Goal: Check status: Check status

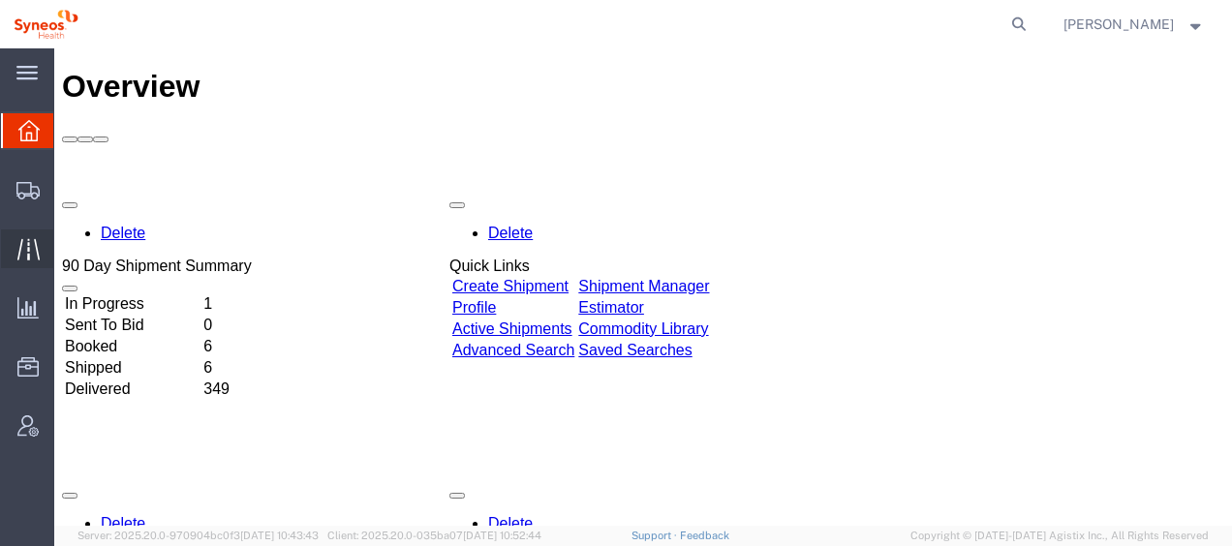
click at [67, 246] on span "Traffic" at bounding box center [60, 249] width 14 height 39
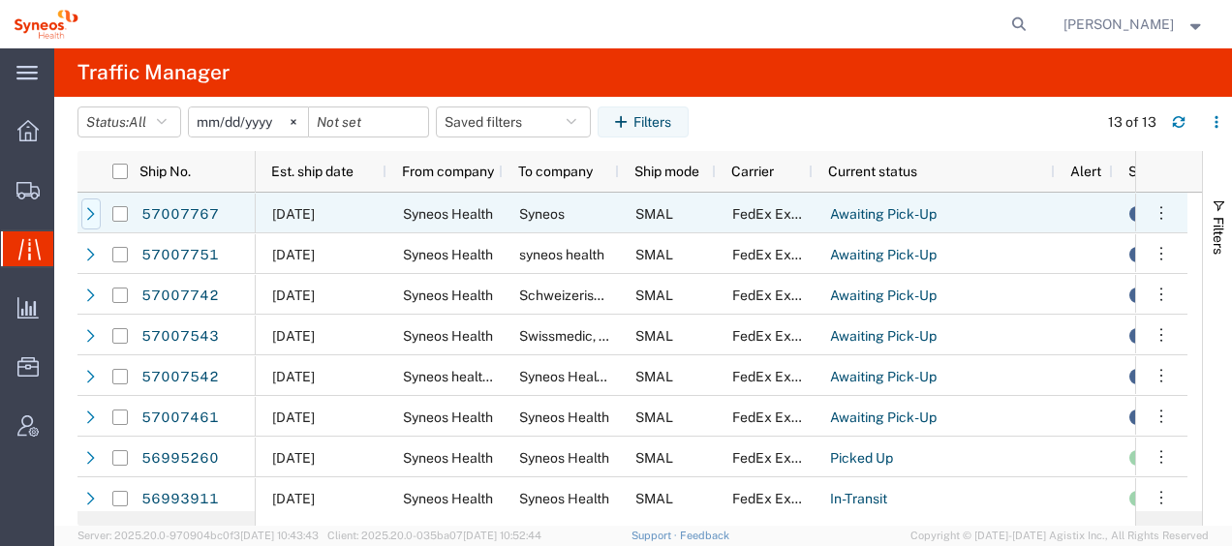
click at [97, 219] on icon at bounding box center [91, 214] width 14 height 14
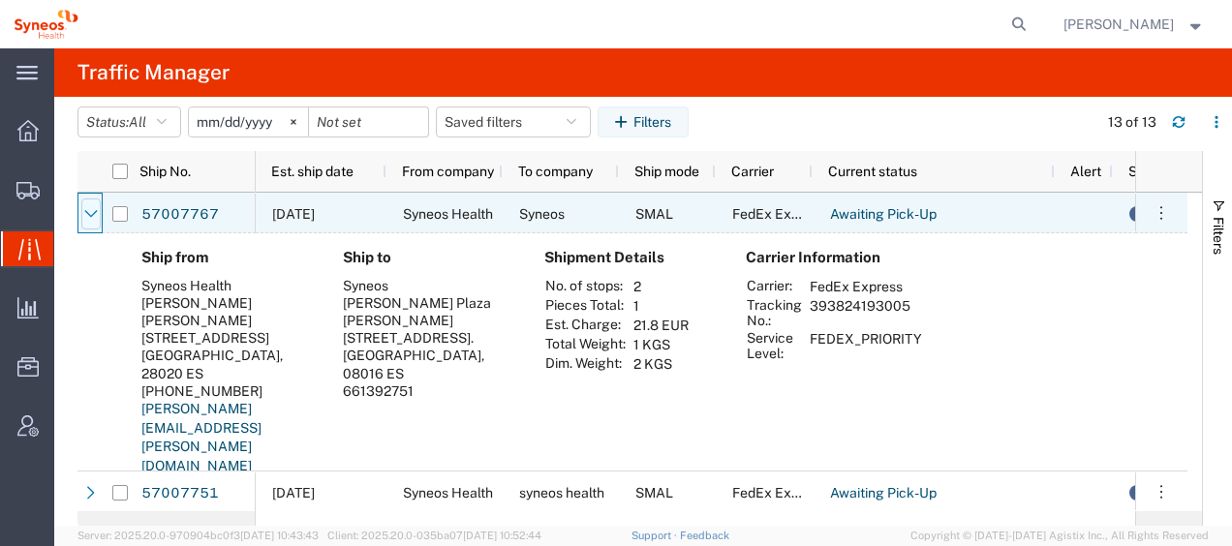
click at [88, 216] on icon at bounding box center [91, 214] width 14 height 14
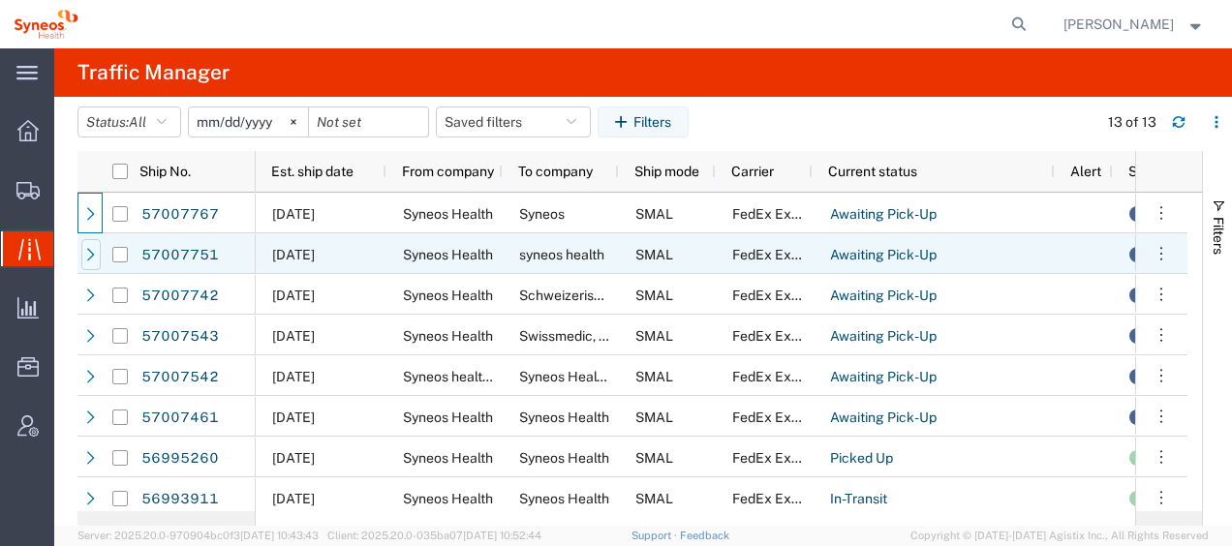
click at [90, 262] on div at bounding box center [90, 254] width 19 height 31
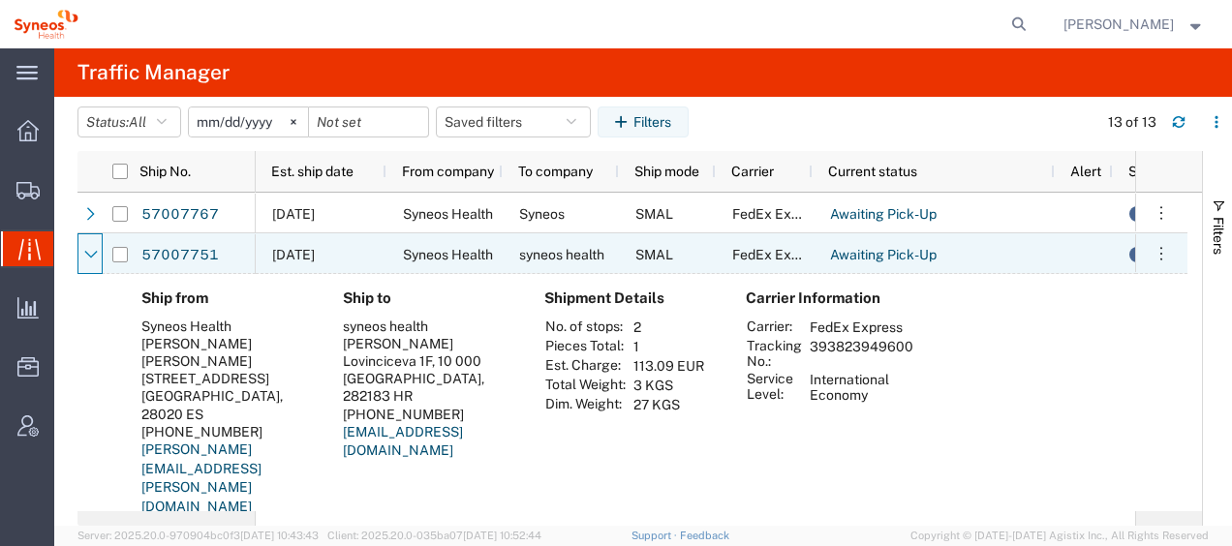
click at [90, 262] on div at bounding box center [90, 254] width 19 height 31
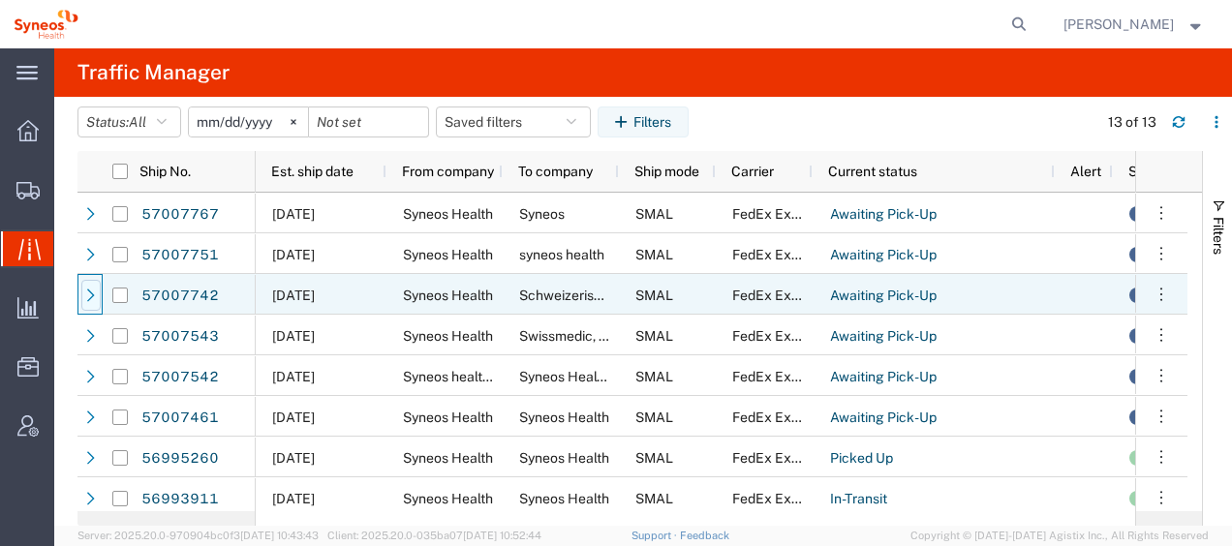
click at [89, 300] on icon at bounding box center [91, 296] width 14 height 14
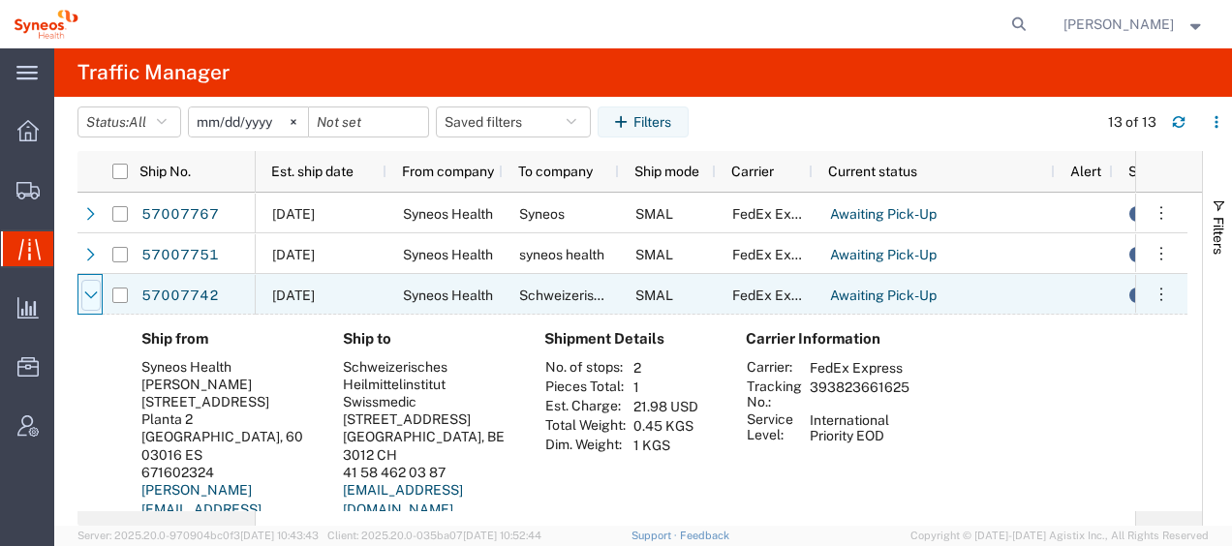
click at [89, 300] on icon at bounding box center [91, 296] width 14 height 14
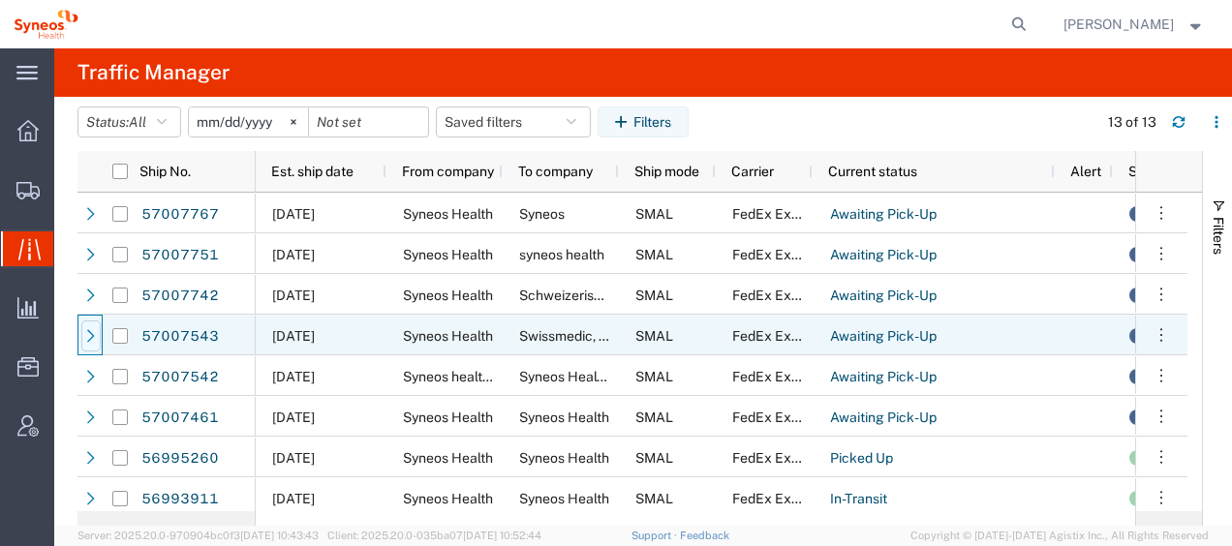
click at [86, 336] on icon at bounding box center [91, 336] width 14 height 14
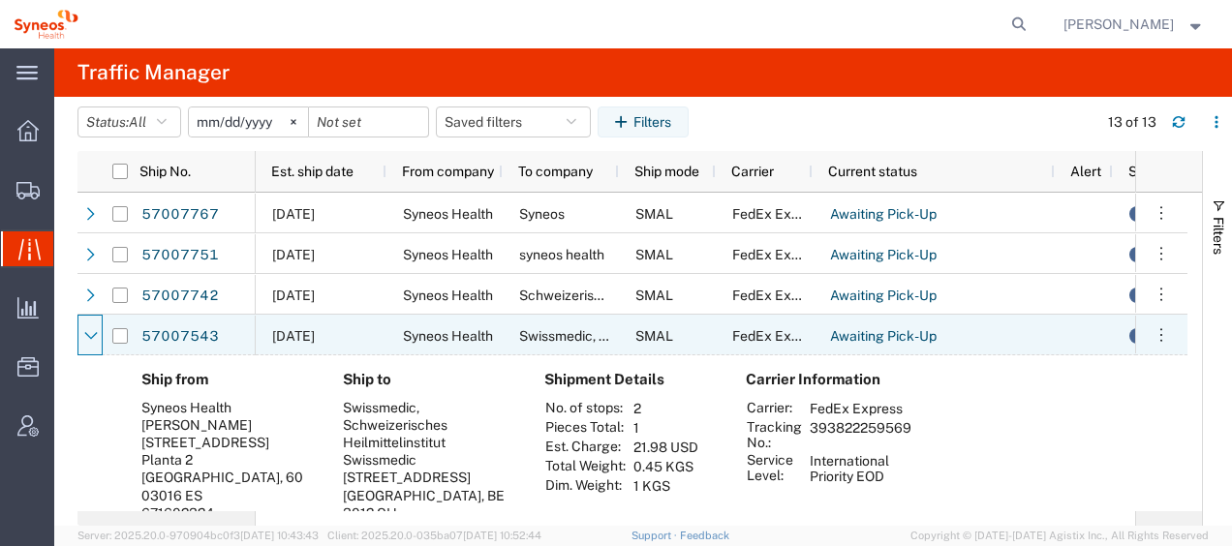
click at [86, 336] on icon at bounding box center [91, 336] width 14 height 14
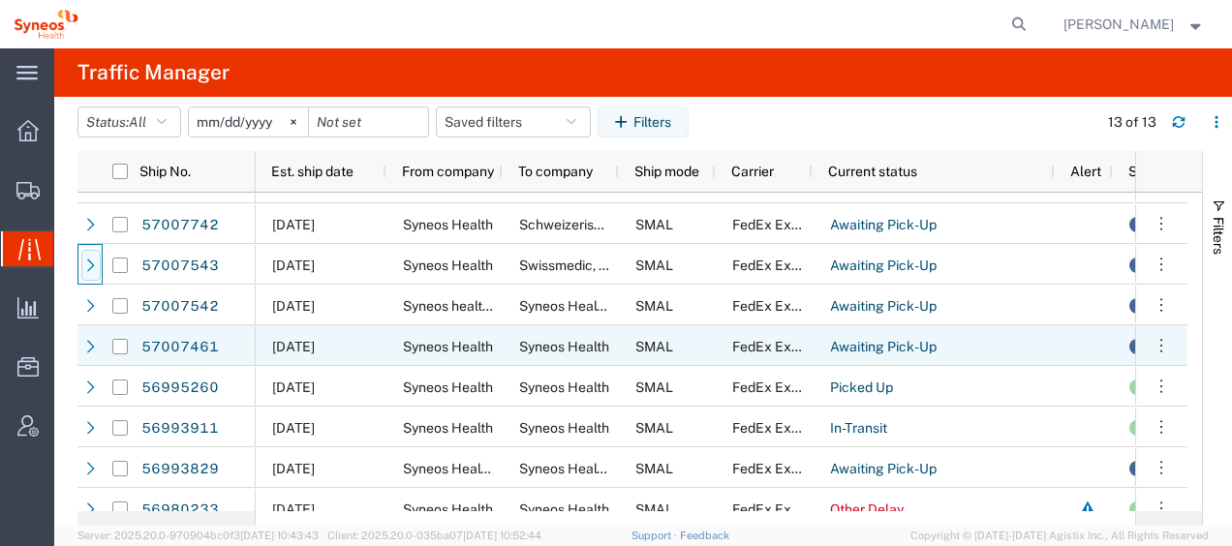
scroll to position [97, 0]
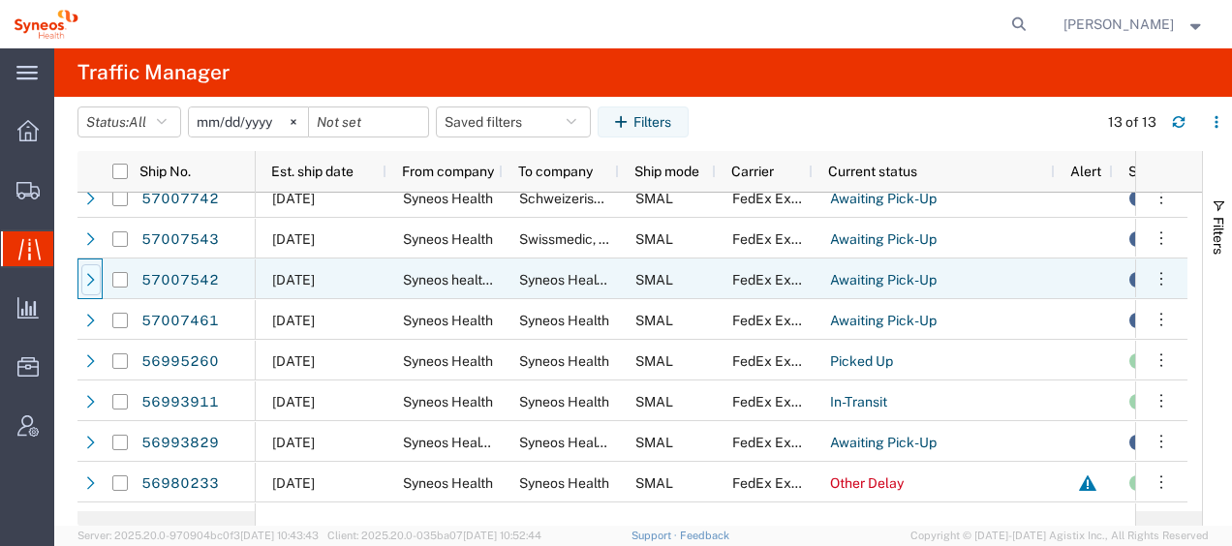
click at [97, 285] on icon at bounding box center [91, 280] width 14 height 14
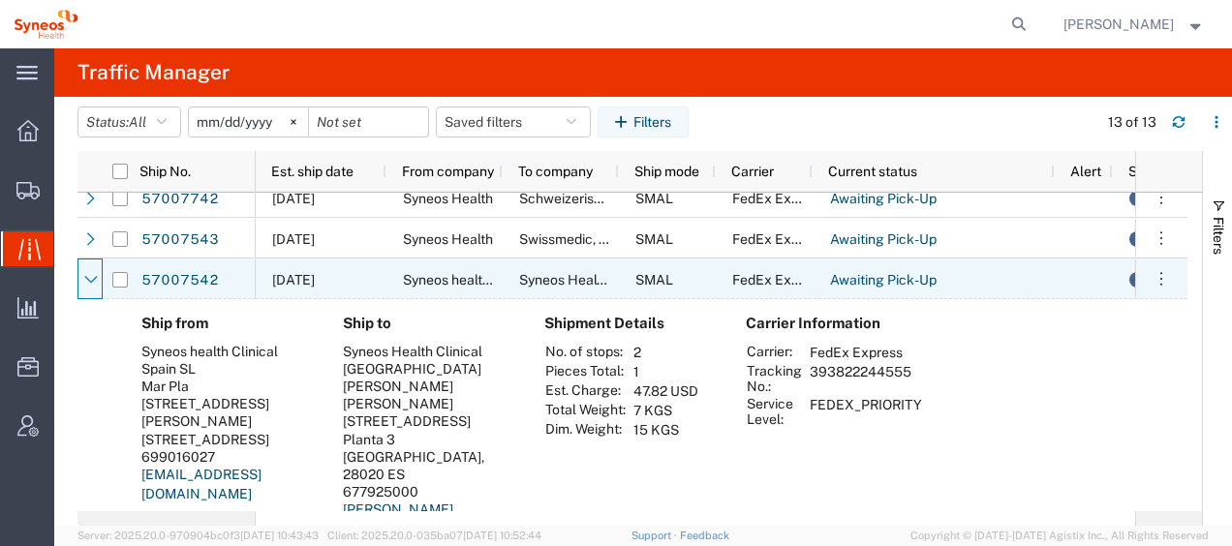
click at [97, 285] on icon at bounding box center [91, 280] width 14 height 14
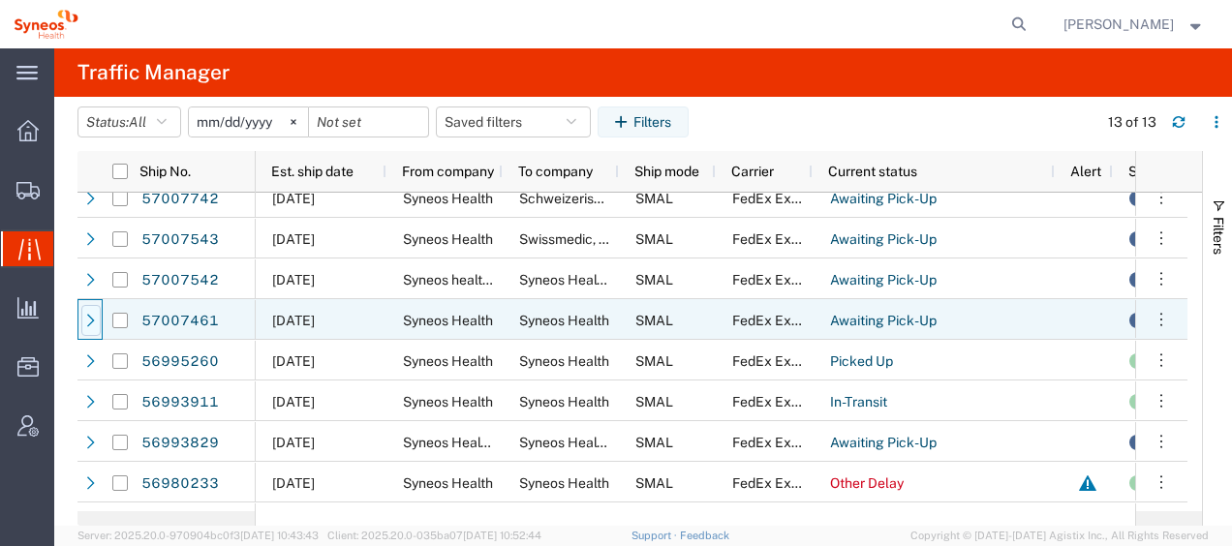
click at [91, 315] on icon at bounding box center [91, 321] width 14 height 14
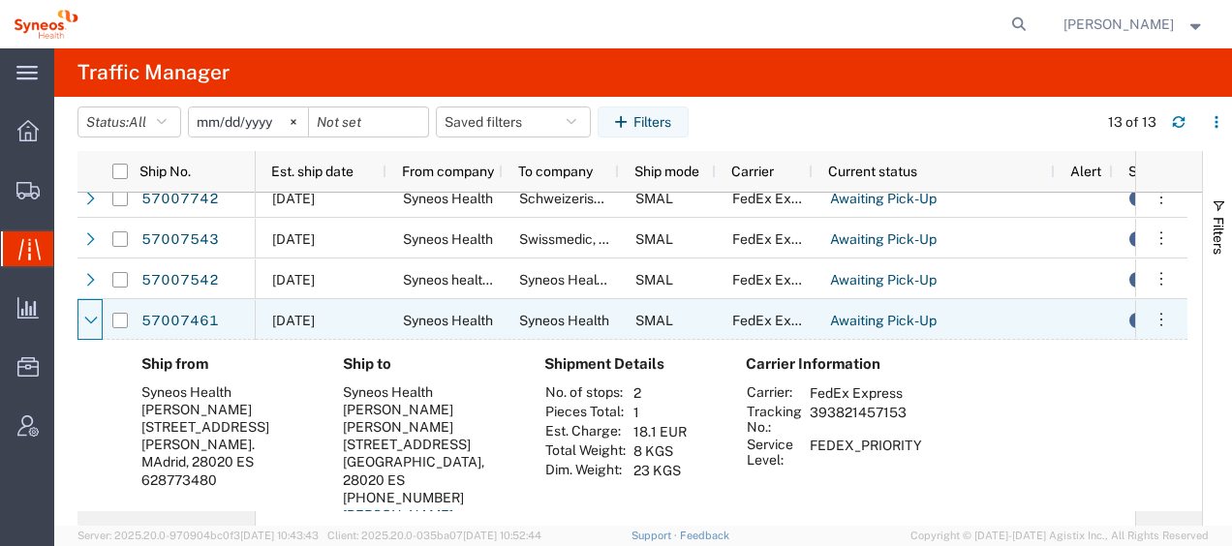
click at [91, 315] on icon at bounding box center [91, 321] width 14 height 14
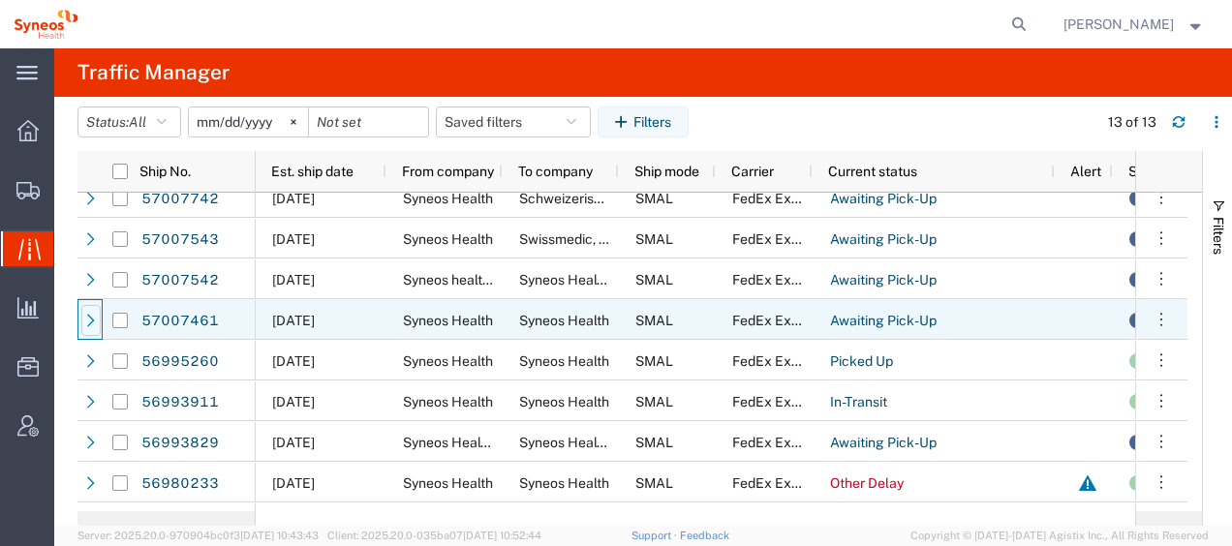
scroll to position [194, 0]
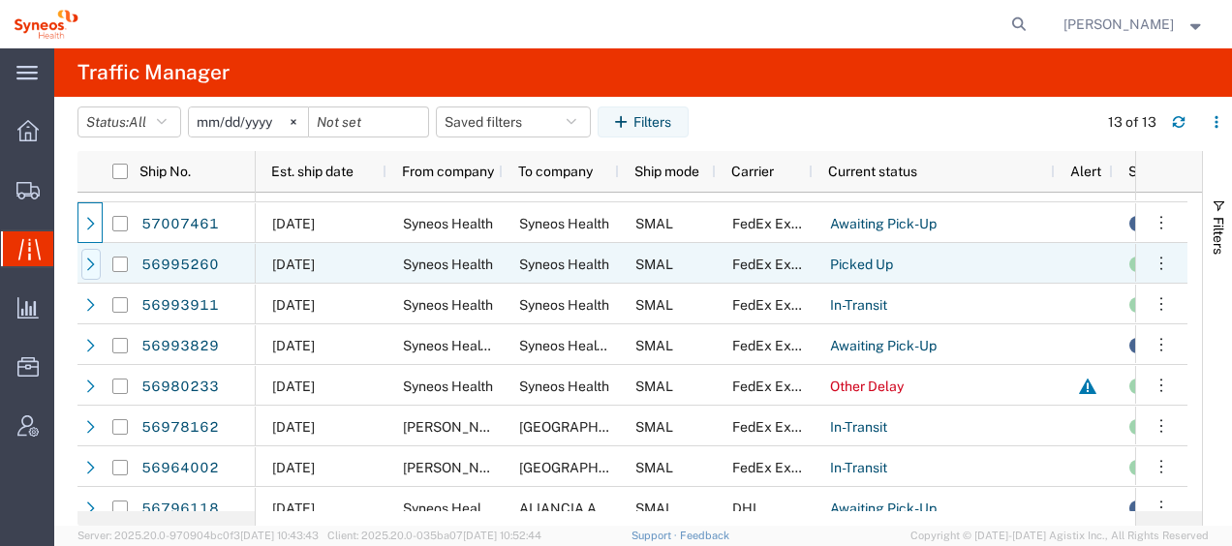
click at [92, 270] on icon at bounding box center [91, 265] width 14 height 14
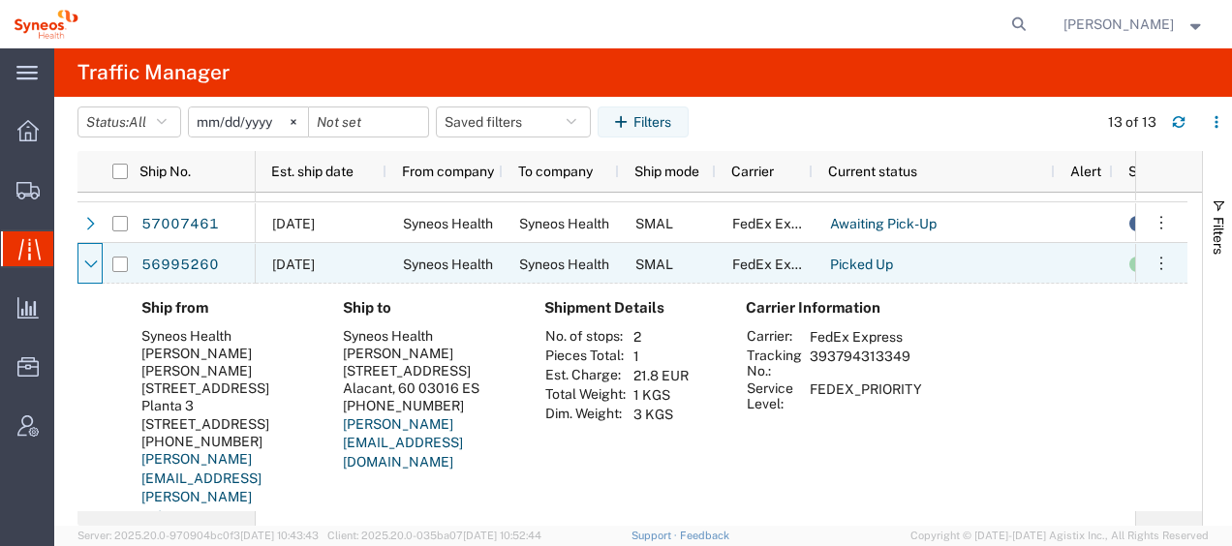
click at [92, 270] on icon at bounding box center [91, 265] width 14 height 14
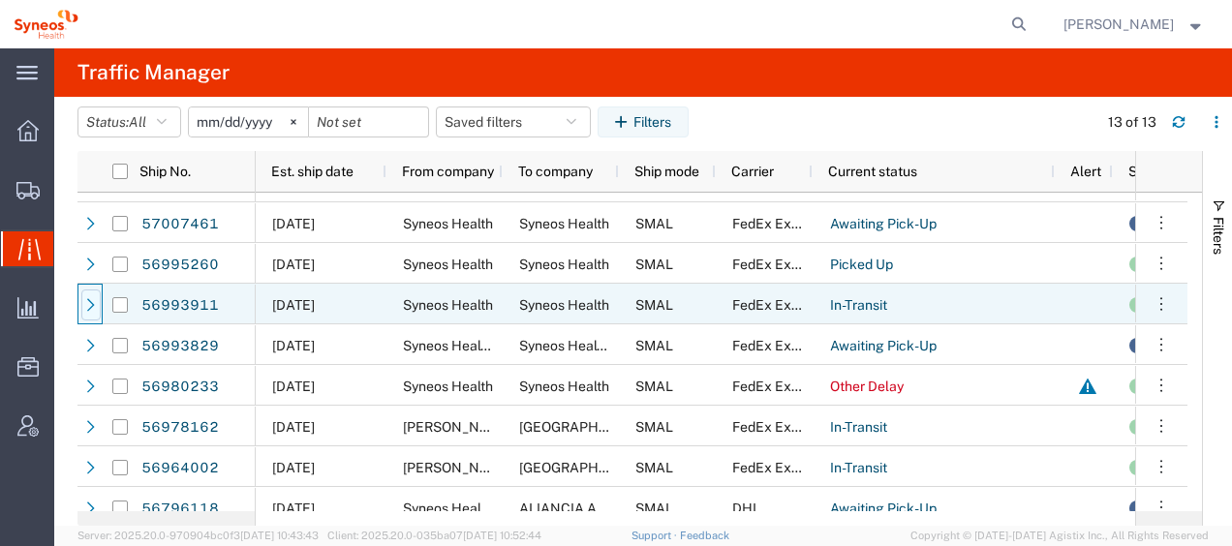
click at [93, 302] on icon at bounding box center [91, 305] width 14 height 14
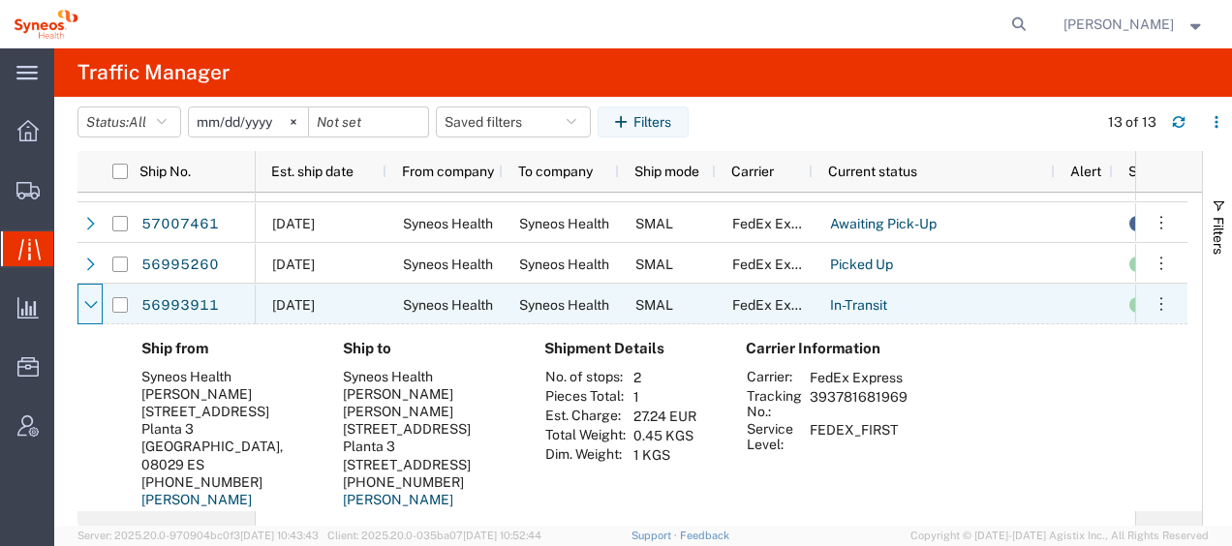
click at [93, 302] on icon at bounding box center [91, 305] width 14 height 14
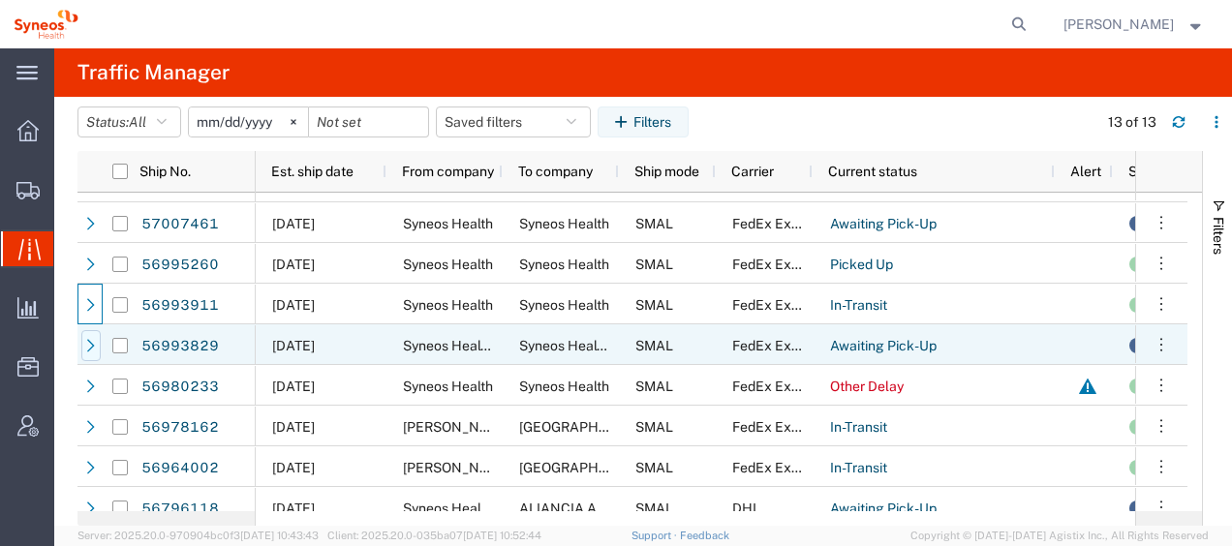
click at [91, 336] on div at bounding box center [90, 345] width 19 height 31
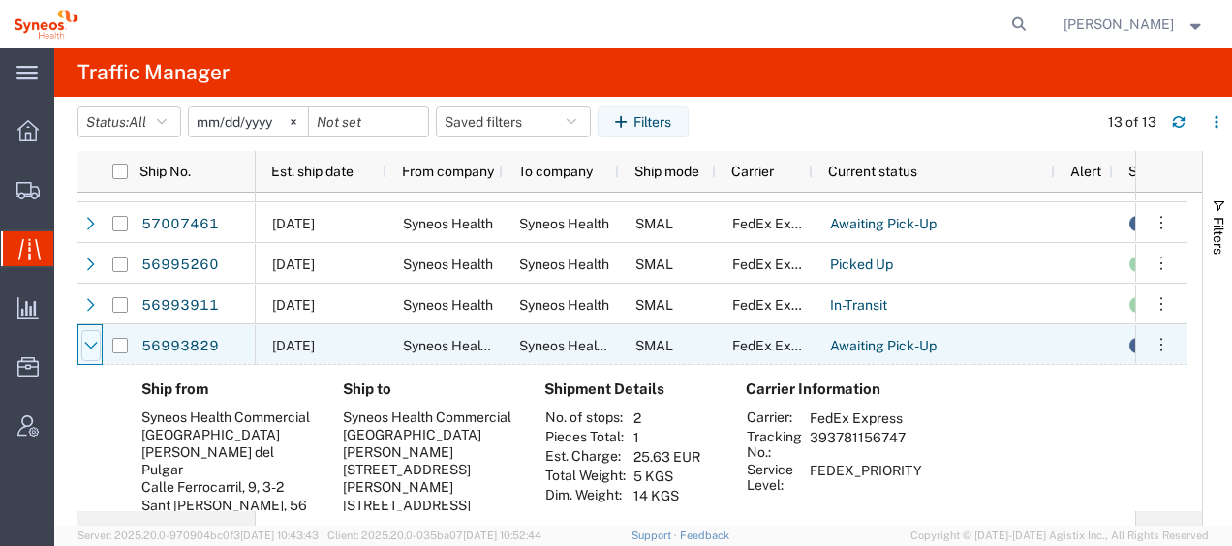
click at [91, 345] on icon at bounding box center [91, 346] width 14 height 14
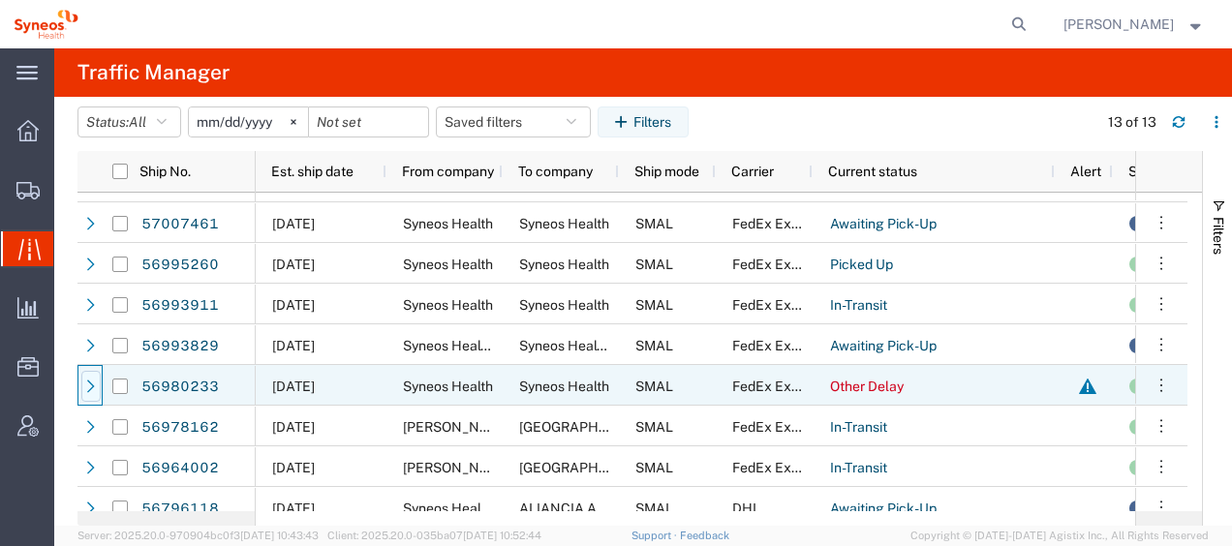
click at [92, 378] on div at bounding box center [90, 386] width 19 height 31
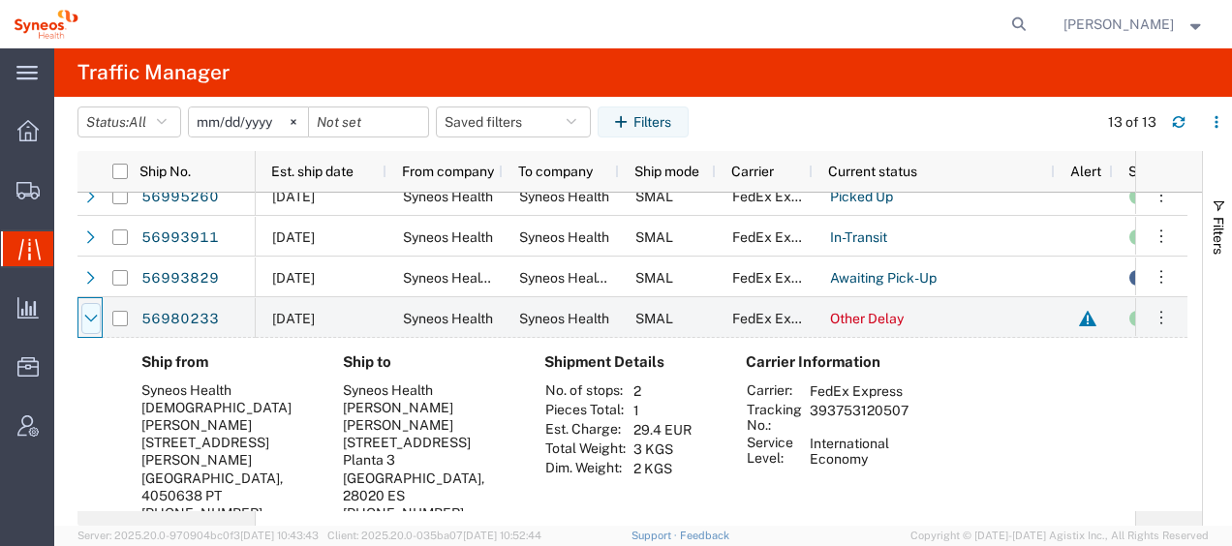
scroll to position [291, 0]
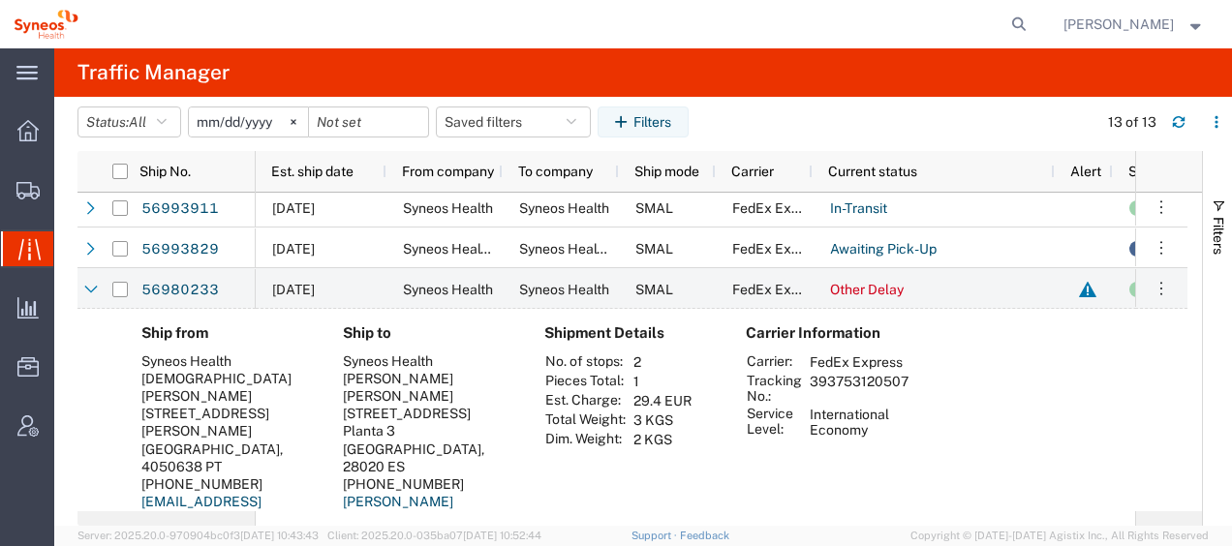
drag, startPoint x: 808, startPoint y: 381, endPoint x: 909, endPoint y: 385, distance: 101.8
click at [909, 385] on td "393753120507" at bounding box center [859, 388] width 112 height 33
drag, startPoint x: 909, startPoint y: 385, endPoint x: 891, endPoint y: 383, distance: 18.5
copy td "393753120507"
click at [91, 291] on icon at bounding box center [90, 290] width 13 height 8
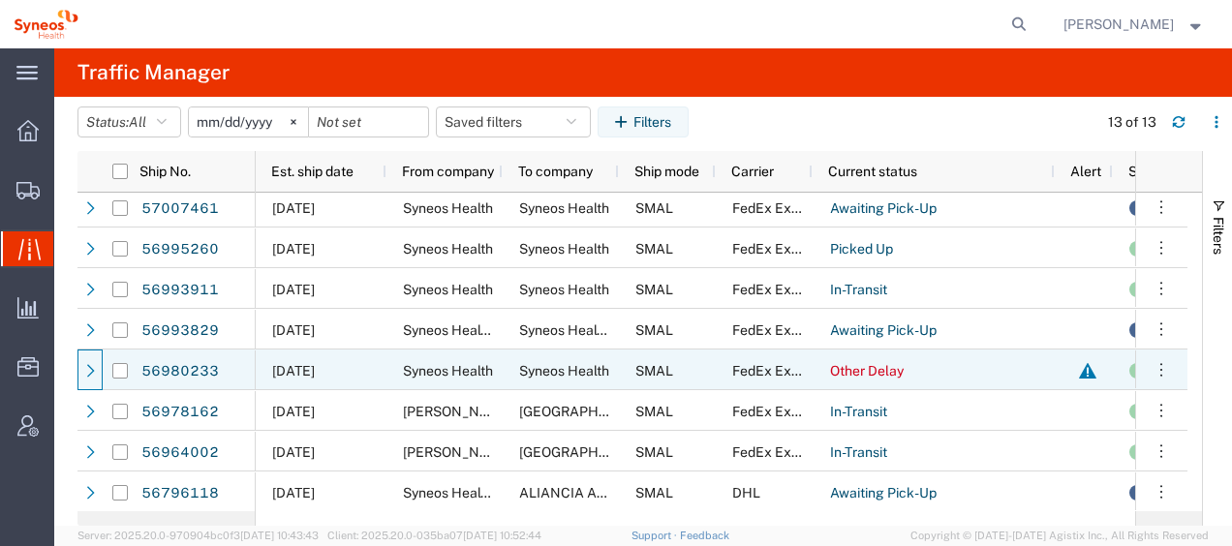
scroll to position [210, 0]
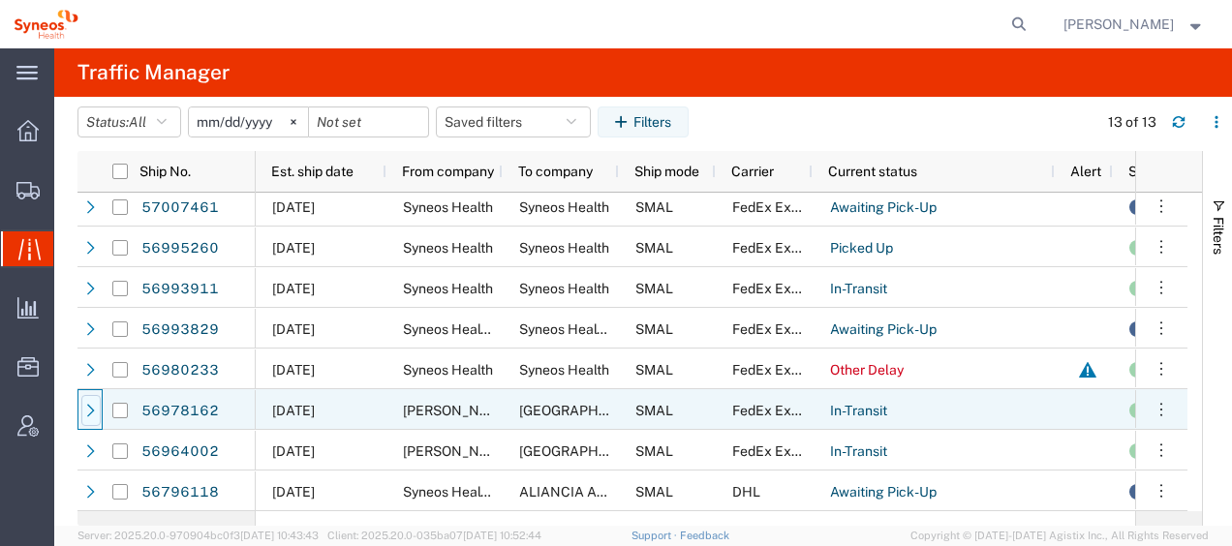
click at [97, 413] on icon at bounding box center [91, 411] width 14 height 14
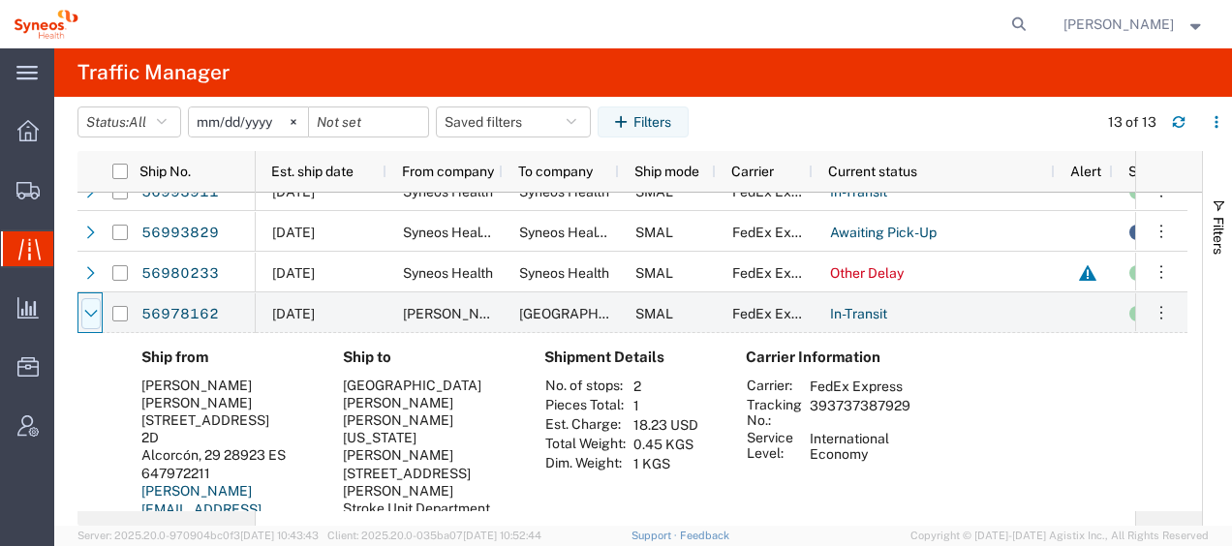
scroll to position [404, 0]
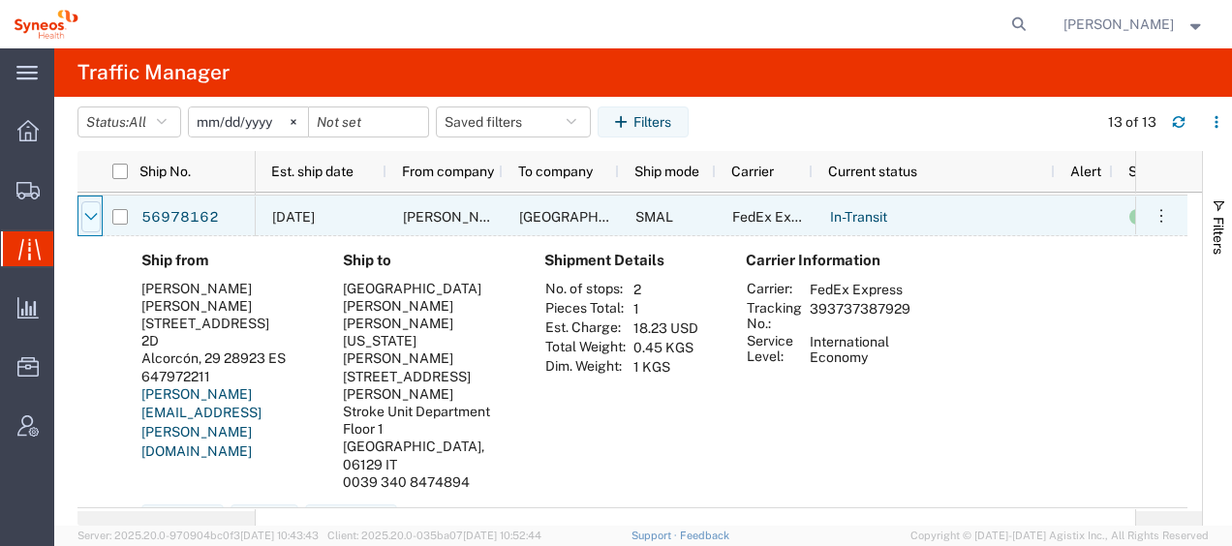
click at [86, 218] on icon at bounding box center [91, 217] width 14 height 14
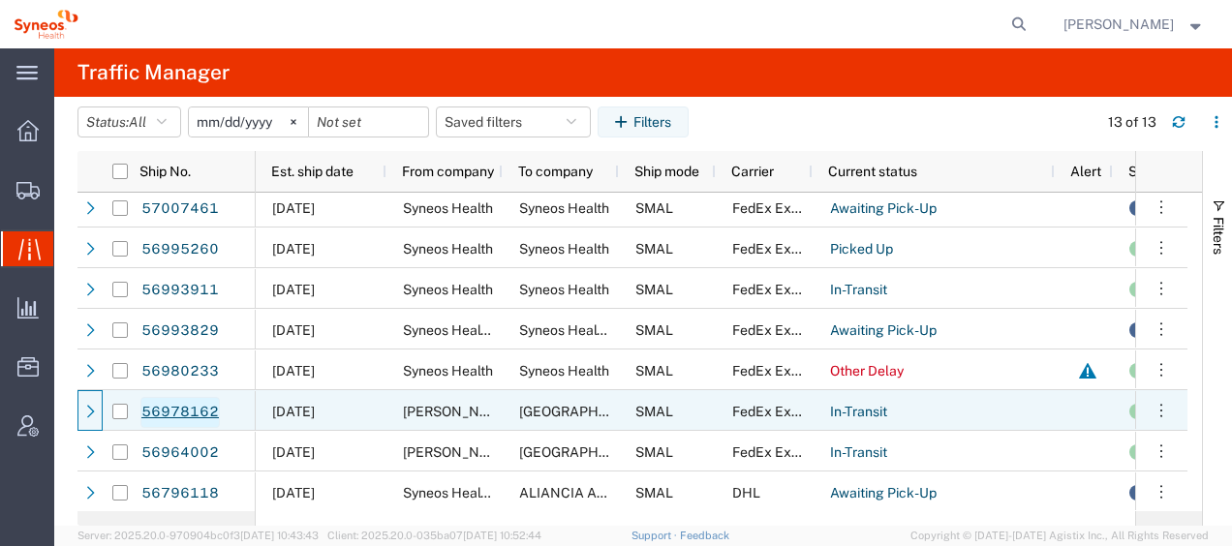
scroll to position [210, 0]
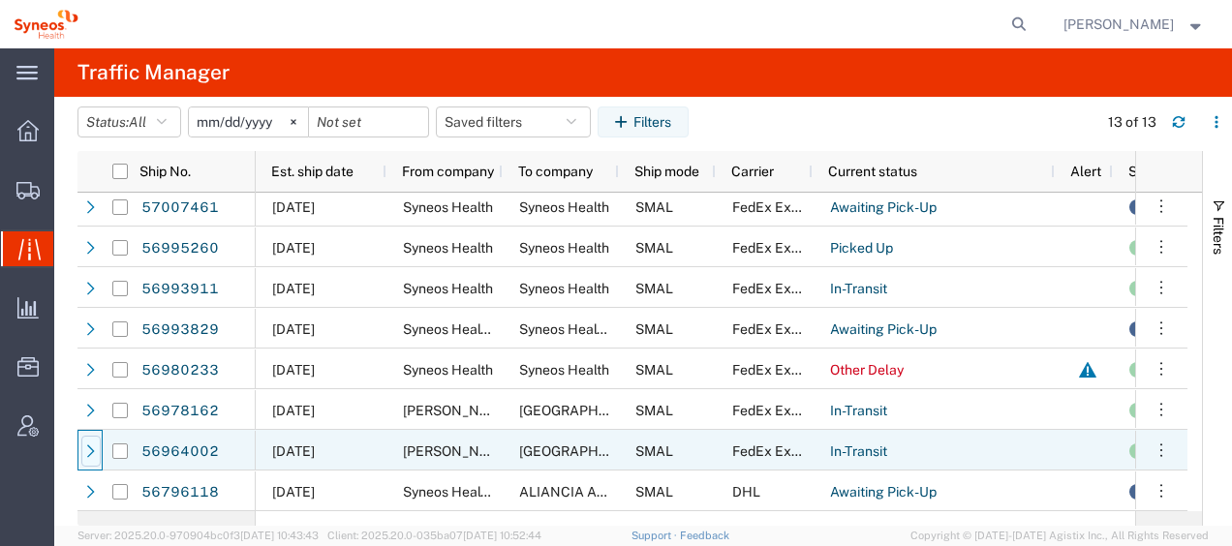
click at [96, 449] on icon at bounding box center [91, 452] width 14 height 14
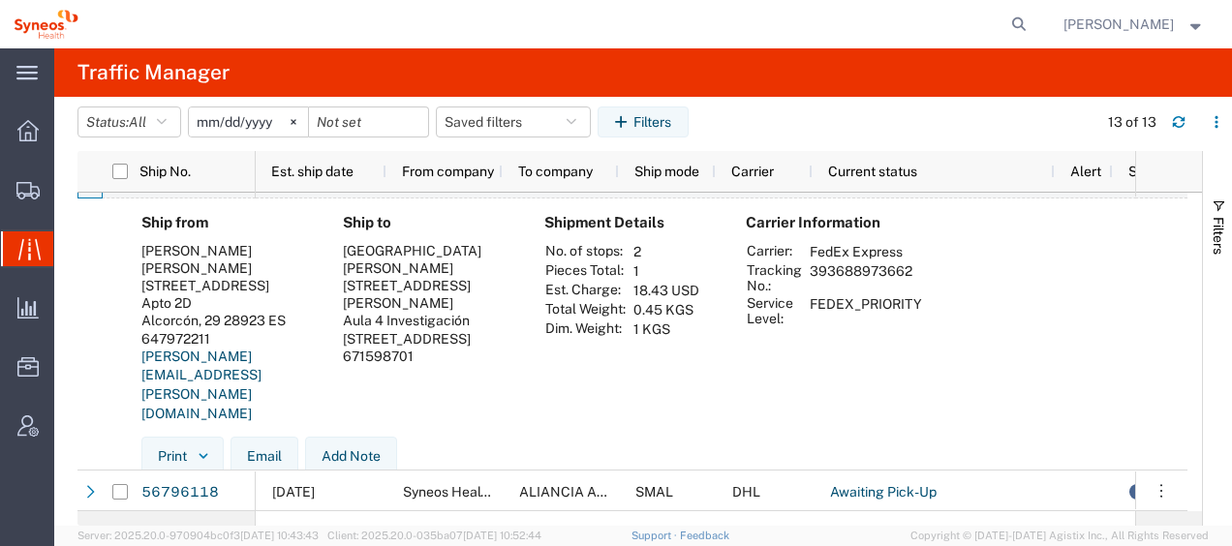
scroll to position [385, 0]
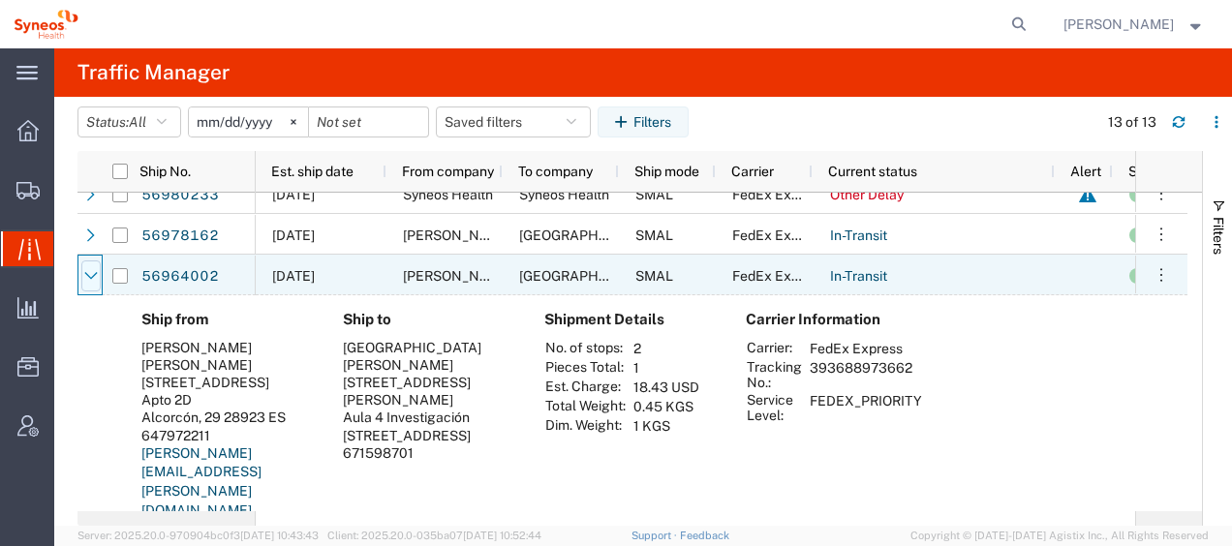
click at [95, 279] on icon at bounding box center [91, 276] width 14 height 14
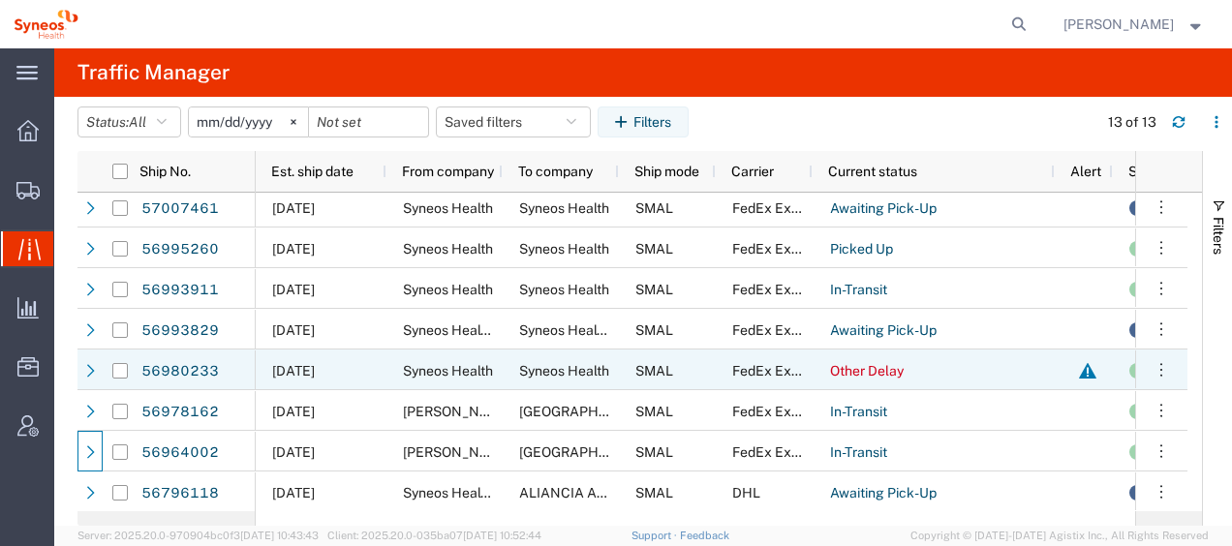
scroll to position [210, 0]
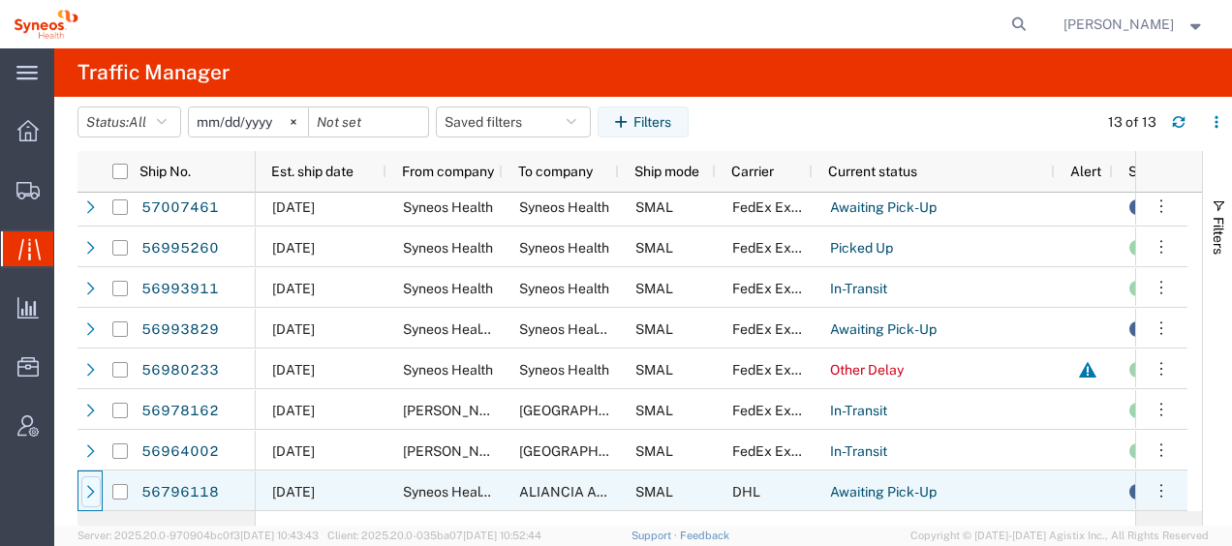
click at [97, 496] on div at bounding box center [90, 492] width 19 height 31
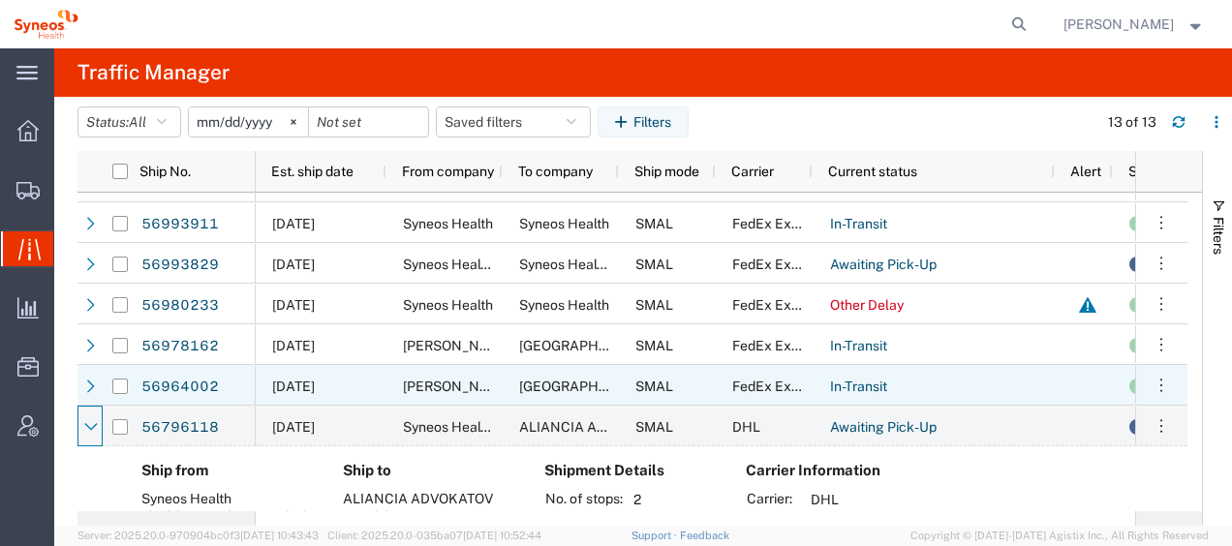
scroll to position [465, 0]
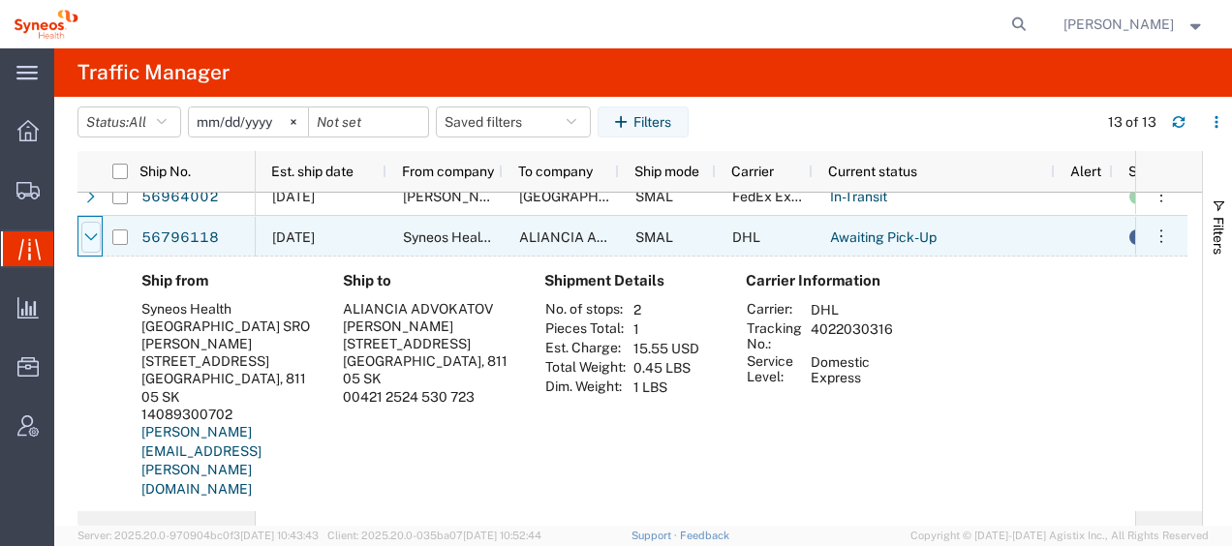
click at [84, 236] on icon at bounding box center [91, 238] width 14 height 14
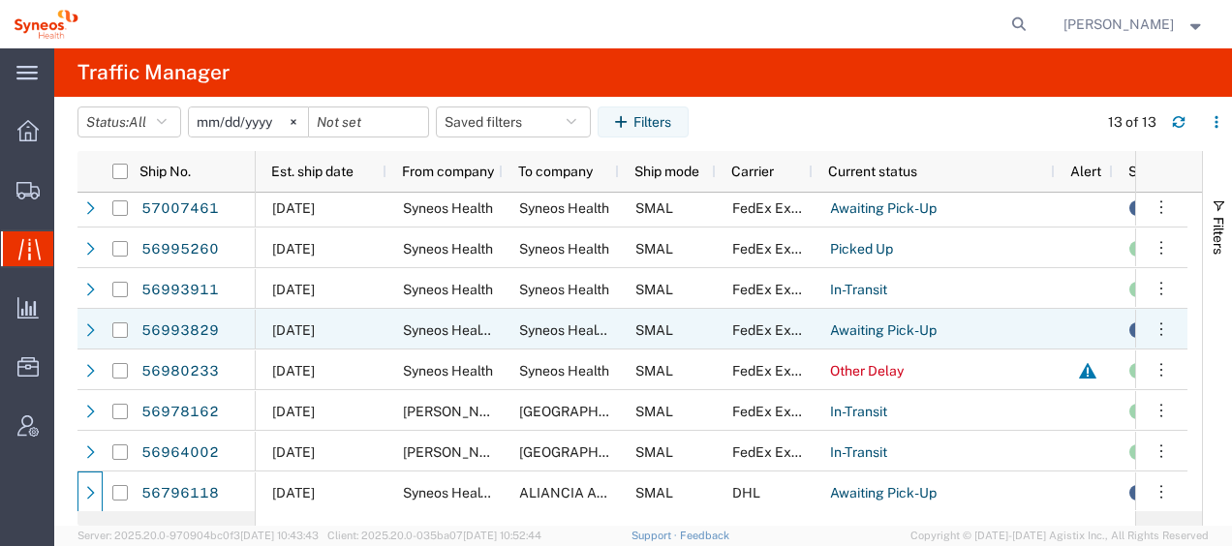
scroll to position [0, 0]
